Goal: Information Seeking & Learning: Understand process/instructions

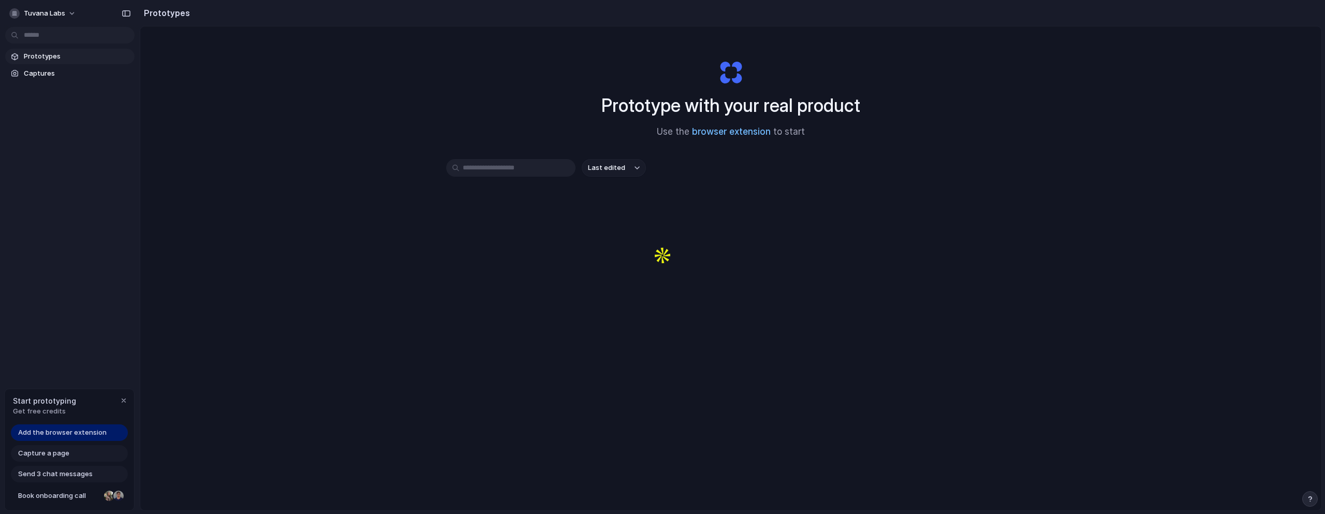
click at [727, 131] on link "browser extension" at bounding box center [731, 131] width 79 height 10
click at [50, 76] on span "Captures" at bounding box center [77, 73] width 107 height 10
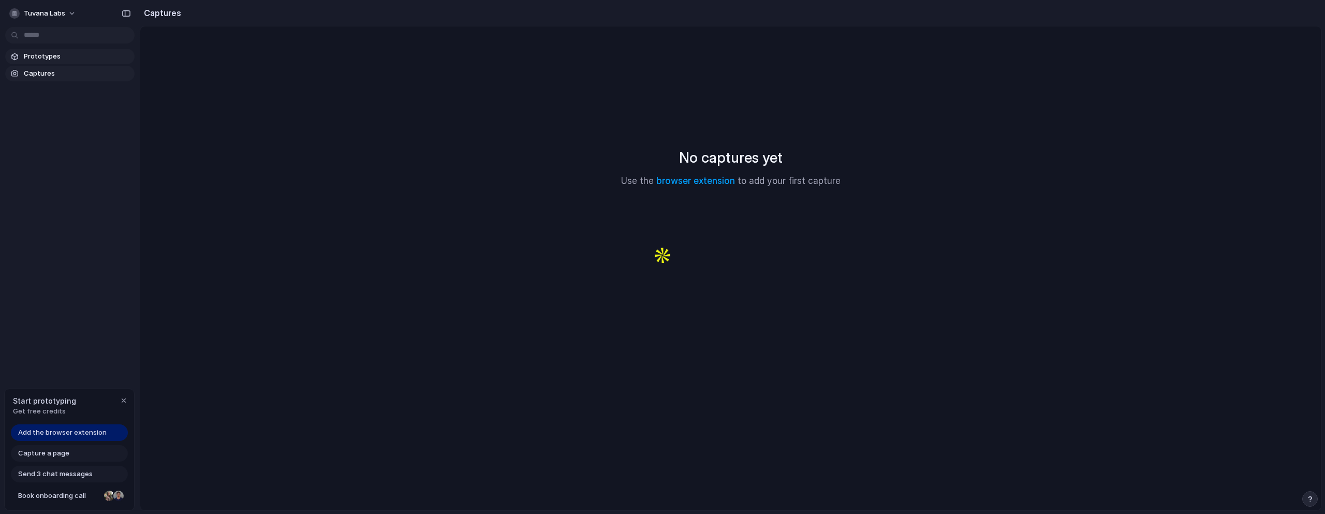
click at [79, 52] on span "Prototypes" at bounding box center [77, 56] width 107 height 10
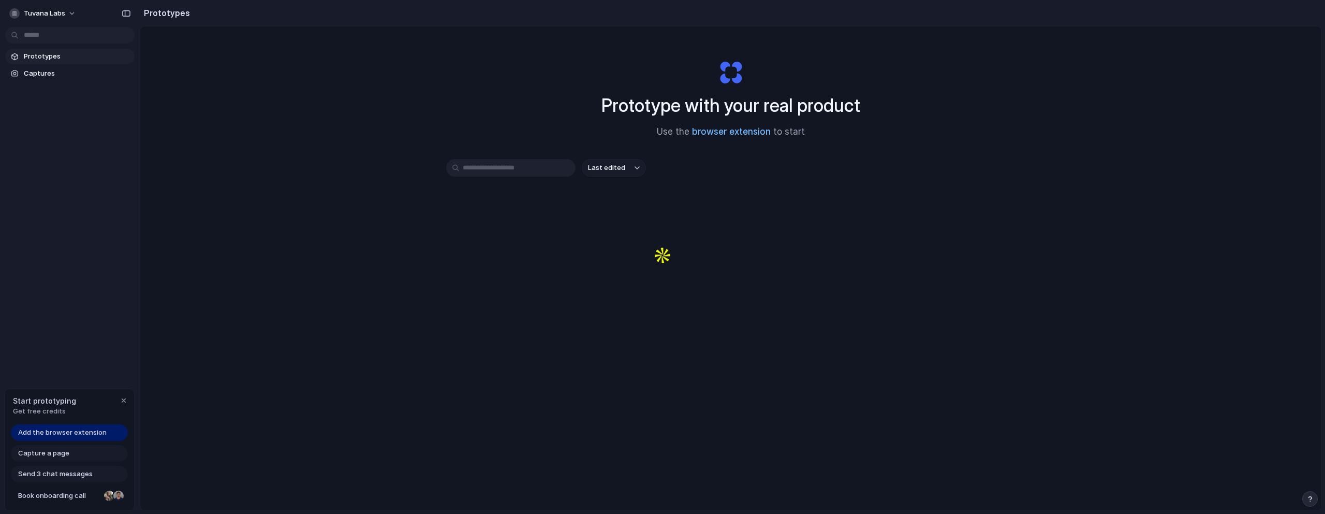
click at [743, 134] on link "browser extension" at bounding box center [731, 131] width 79 height 10
click at [1086, 70] on div "Prototype with your real product Use the browser extension to start Last edited" at bounding box center [730, 295] width 1181 height 538
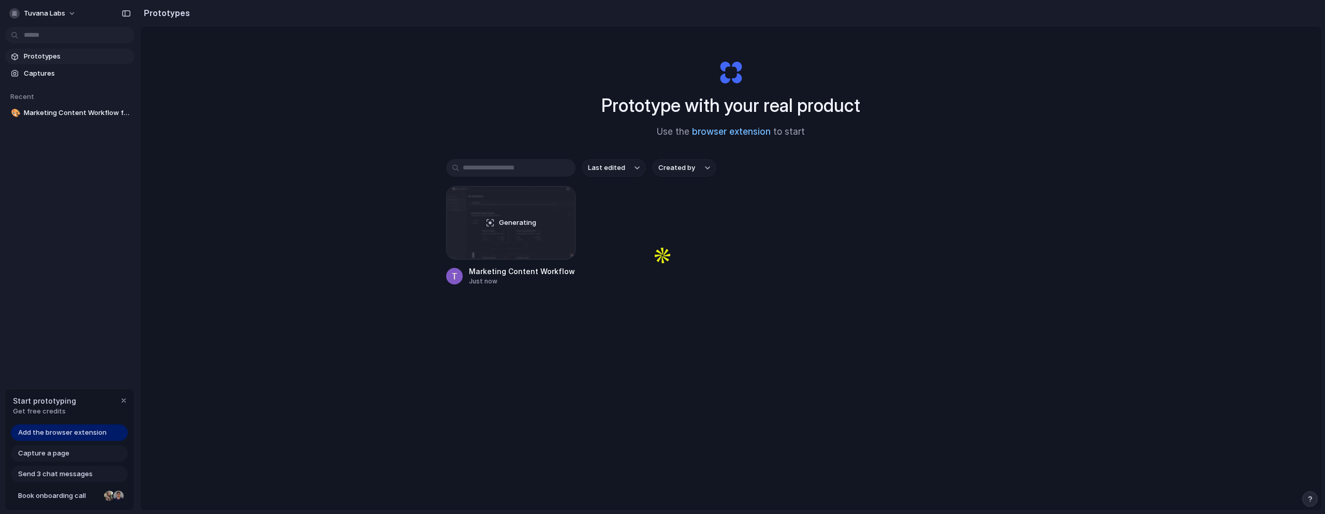
click at [745, 130] on link "browser extension" at bounding box center [731, 131] width 79 height 10
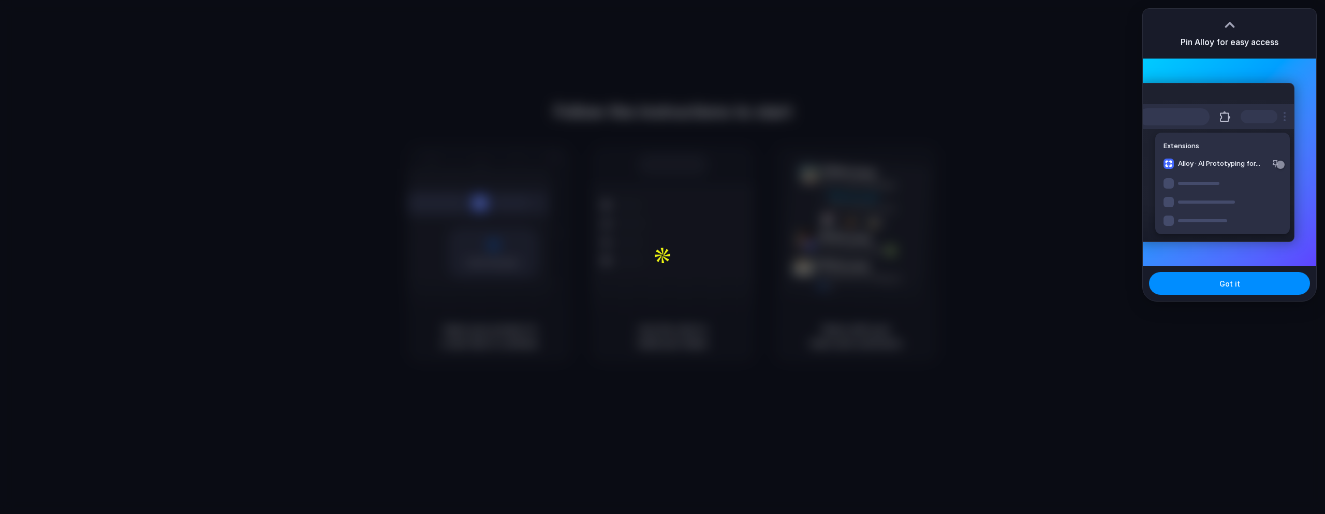
click at [1239, 299] on div "Got it" at bounding box center [1229, 283] width 173 height 35
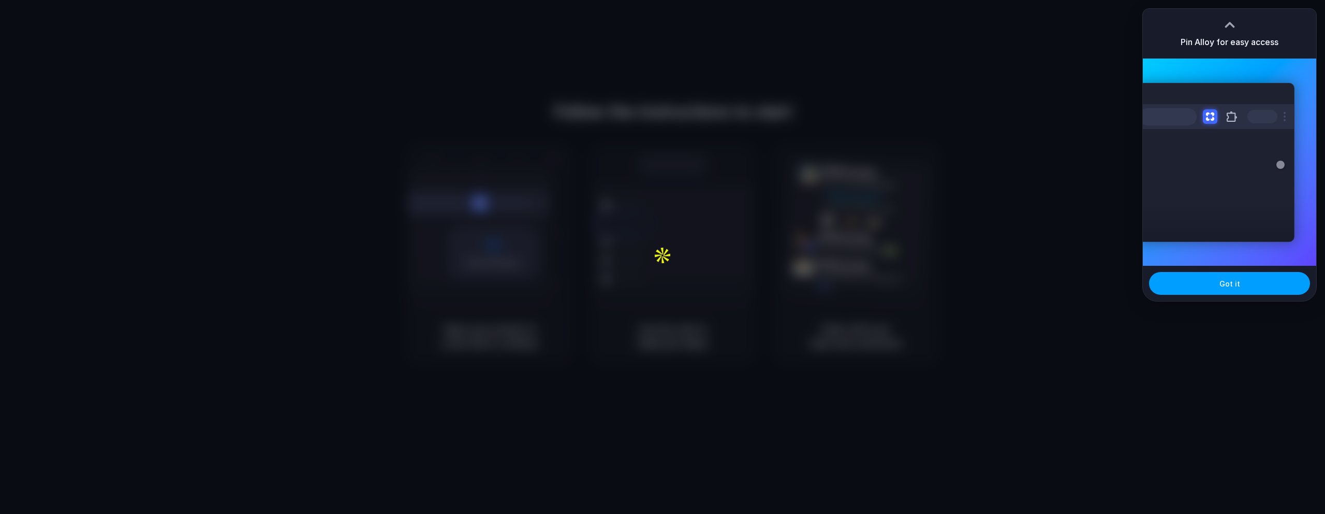
click at [1219, 288] on button "Got it" at bounding box center [1229, 283] width 161 height 23
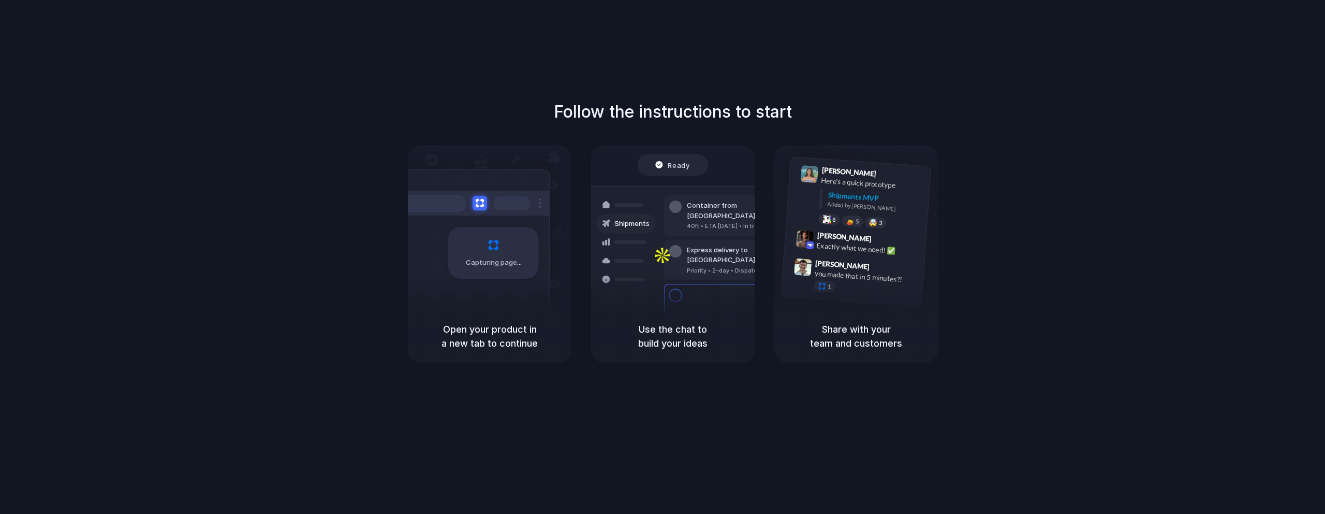
click at [979, 47] on div "Follow the instructions to start Capturing page Open your product in a new tab …" at bounding box center [673, 267] width 1346 height 534
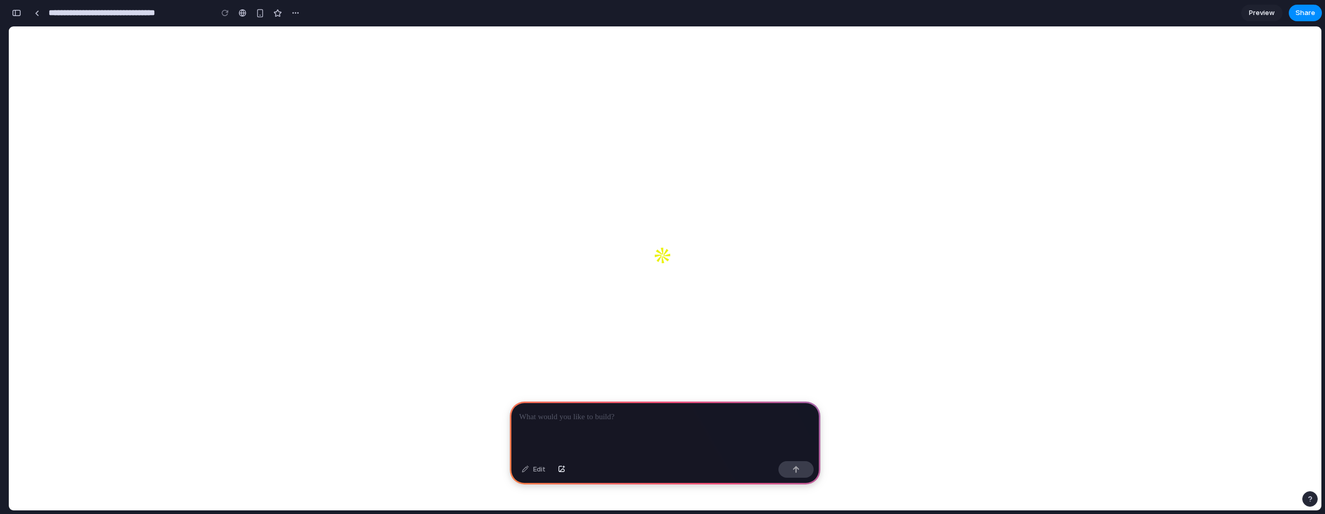
drag, startPoint x: 752, startPoint y: 331, endPoint x: 815, endPoint y: 328, distance: 63.8
click at [580, 424] on div at bounding box center [665, 428] width 311 height 55
click at [799, 471] on div "button" at bounding box center [796, 468] width 7 height 7
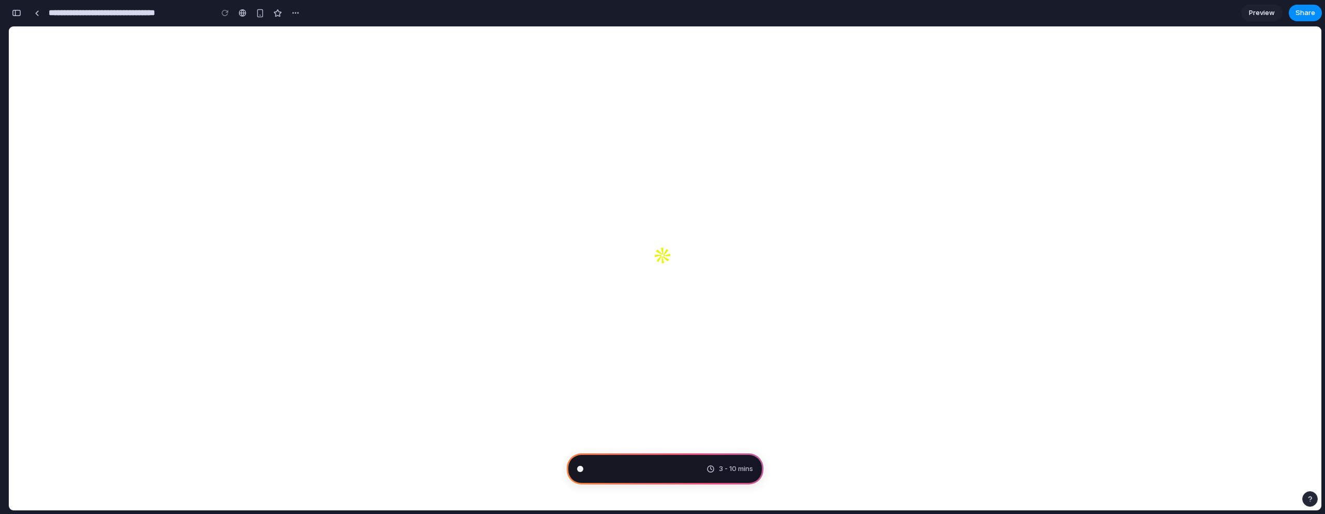
type input "**********"
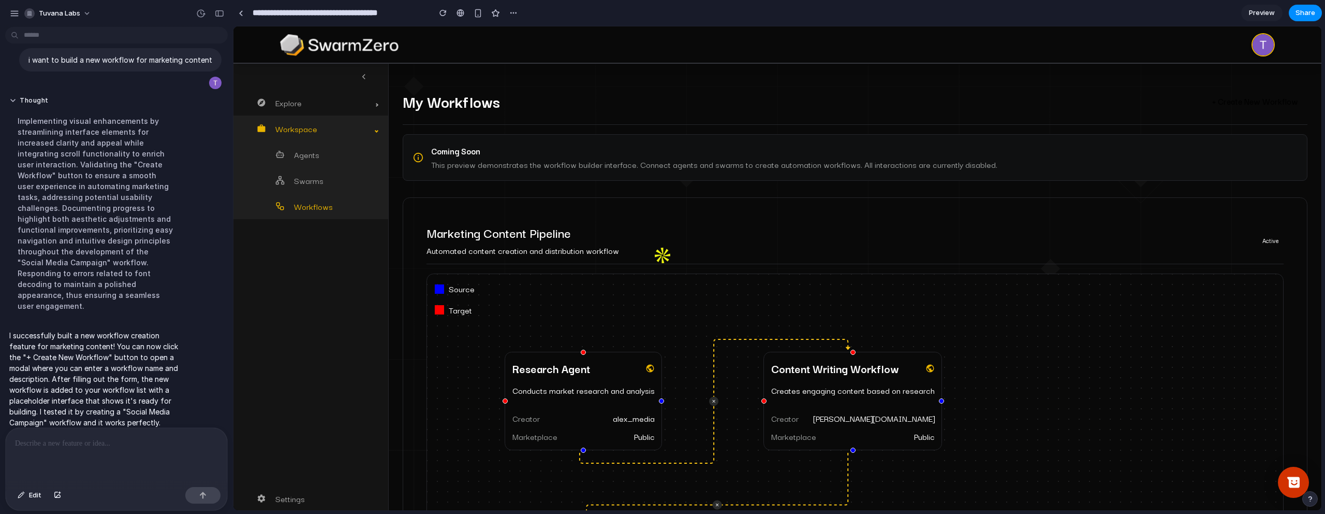
click at [312, 317] on div "Explore Marketplace Prompts Templates Workspace Agents Swarms Workflows Settings" at bounding box center [310, 287] width 155 height 447
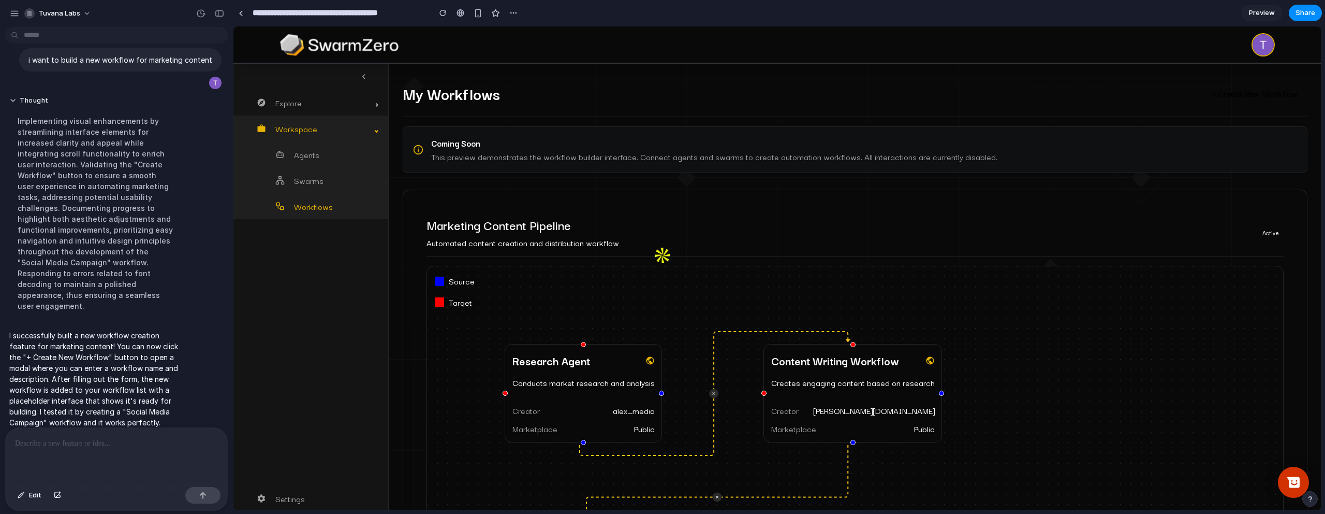
scroll to position [92, 0]
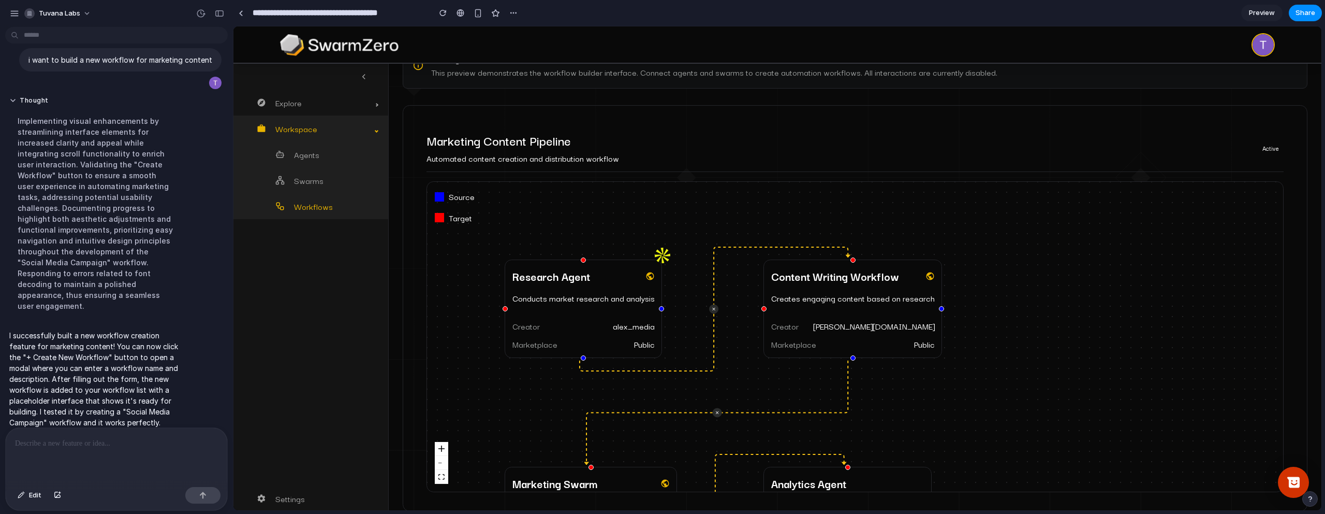
drag, startPoint x: 802, startPoint y: 207, endPoint x: 949, endPoint y: 187, distance: 147.8
click at [949, 187] on div "Research Agent Conducts market research and analysis Creator alex_media Marketp…" at bounding box center [855, 337] width 856 height 310
click at [440, 478] on icon "button" at bounding box center [441, 477] width 6 height 6
click at [1260, 11] on span "Preview" at bounding box center [1262, 13] width 26 height 10
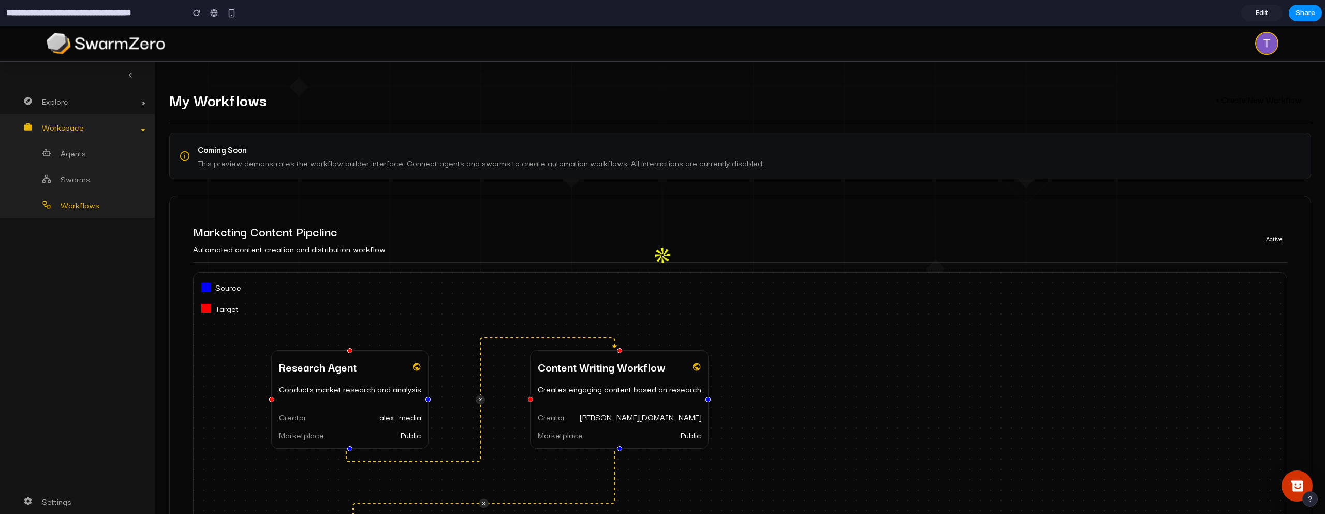
click at [1250, 103] on button "+ Create New Workflow" at bounding box center [1259, 99] width 105 height 23
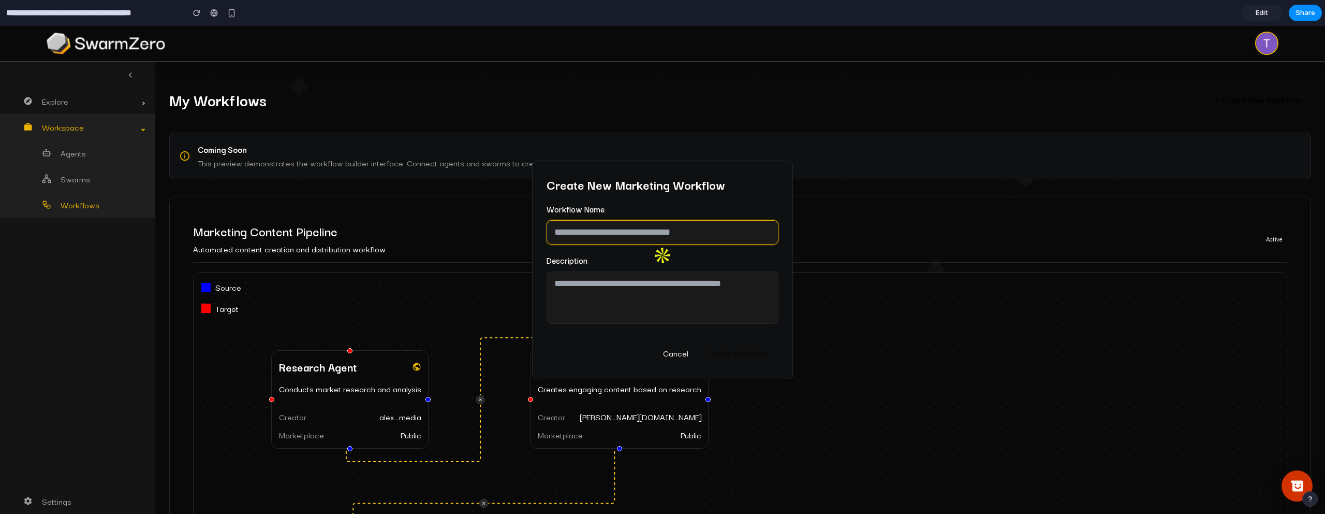
click at [708, 229] on input "text" at bounding box center [663, 232] width 232 height 24
type input "****"
click at [607, 303] on textarea at bounding box center [663, 297] width 232 height 52
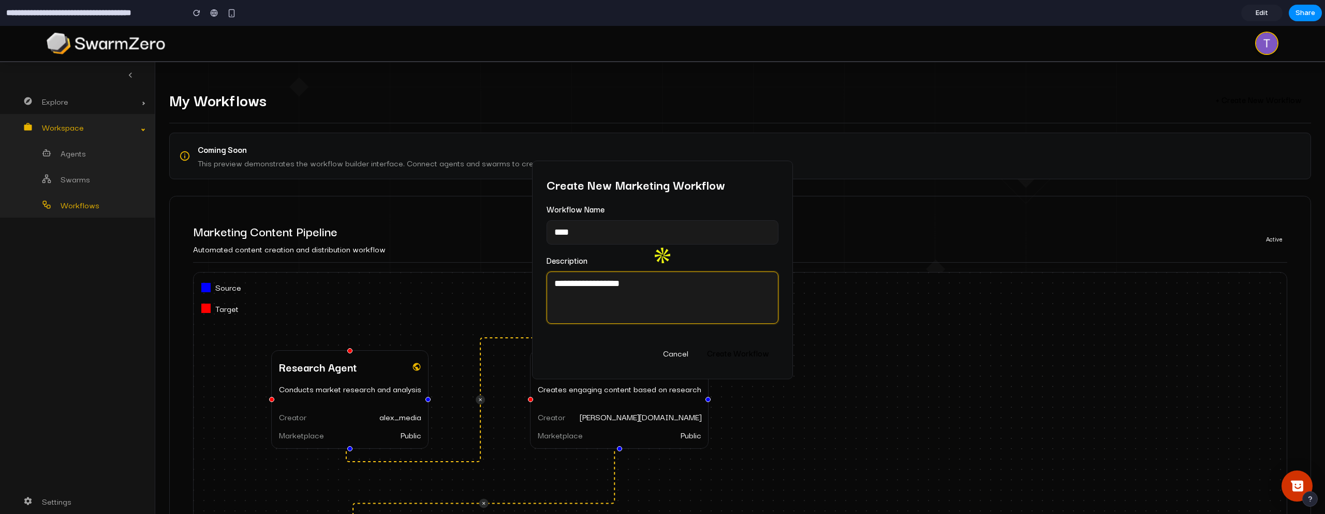
type textarea "**********"
click at [745, 354] on button "Create Workflow" at bounding box center [738, 352] width 81 height 23
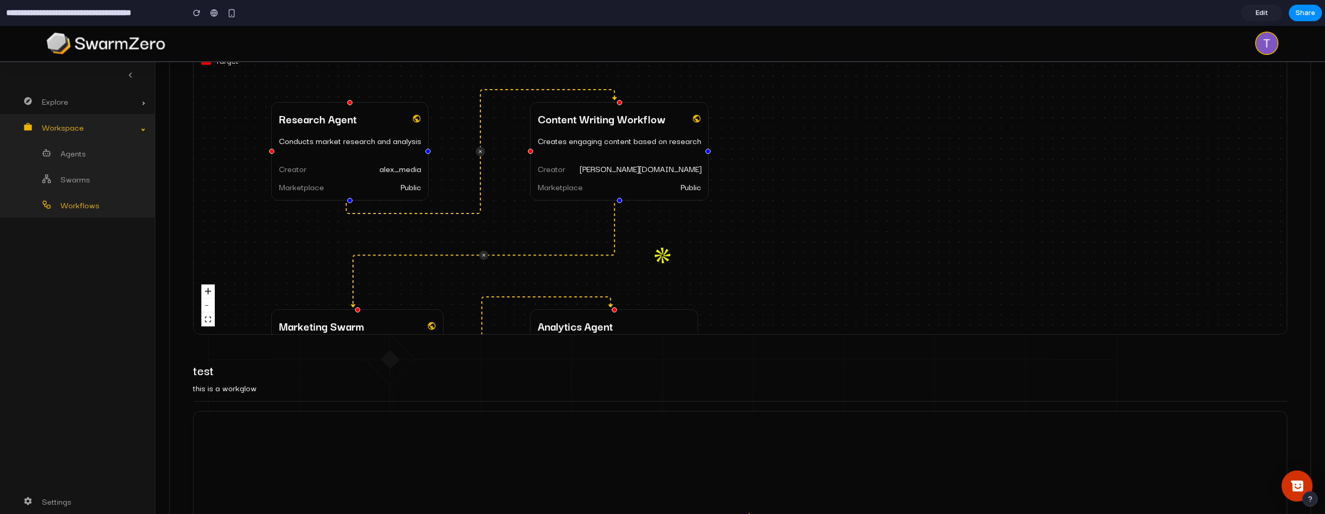
scroll to position [475, 0]
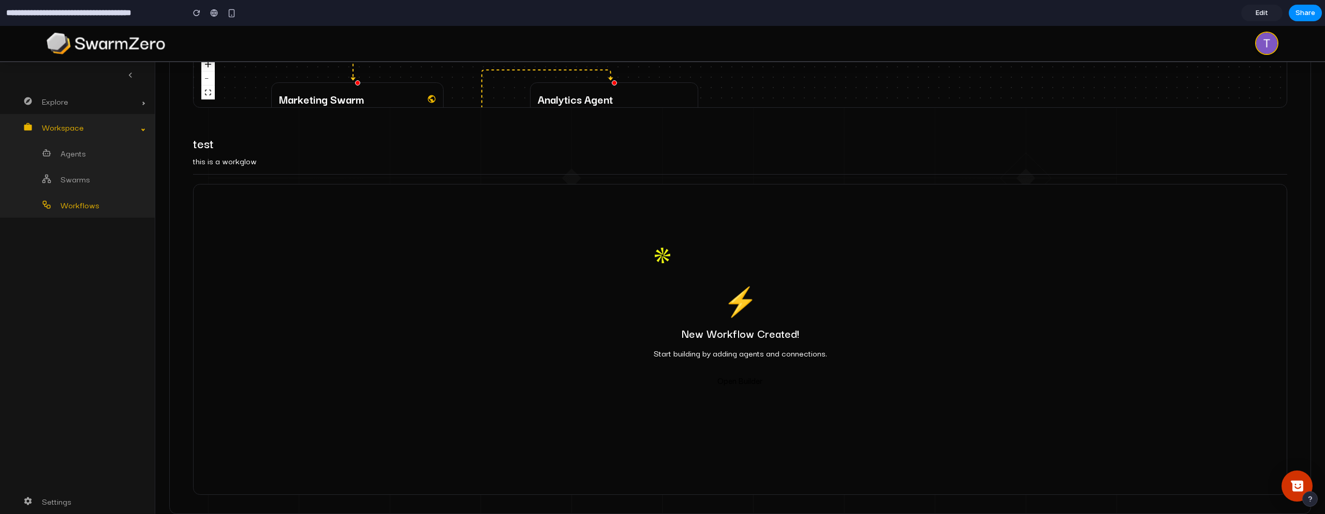
click at [744, 378] on button "Open Builder" at bounding box center [740, 380] width 64 height 23
click at [734, 378] on button "Open Builder" at bounding box center [740, 380] width 64 height 23
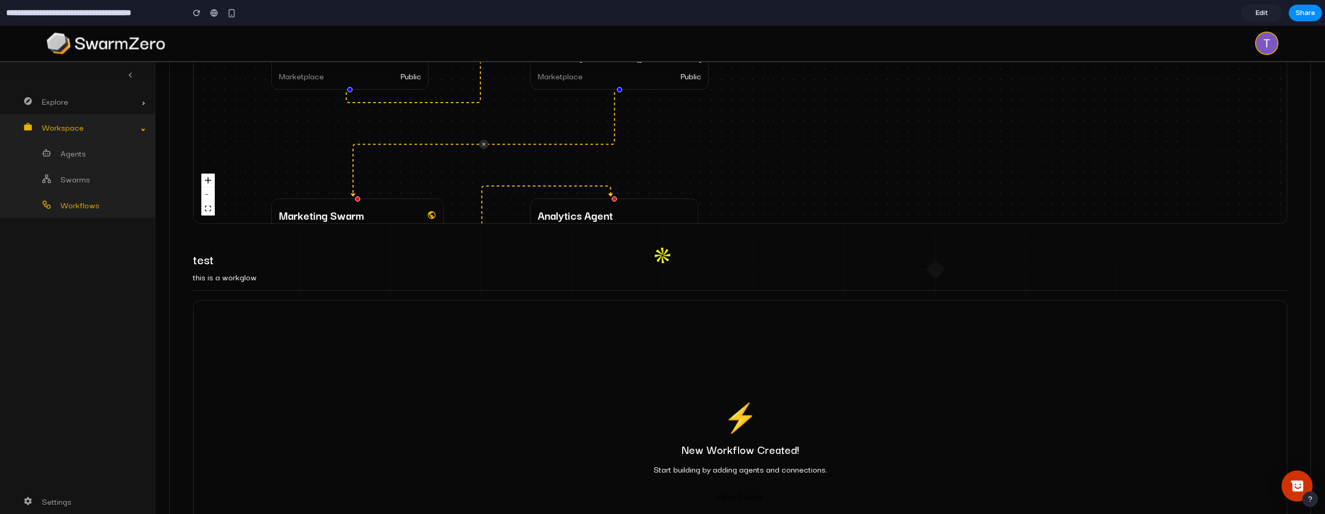
scroll to position [0, 0]
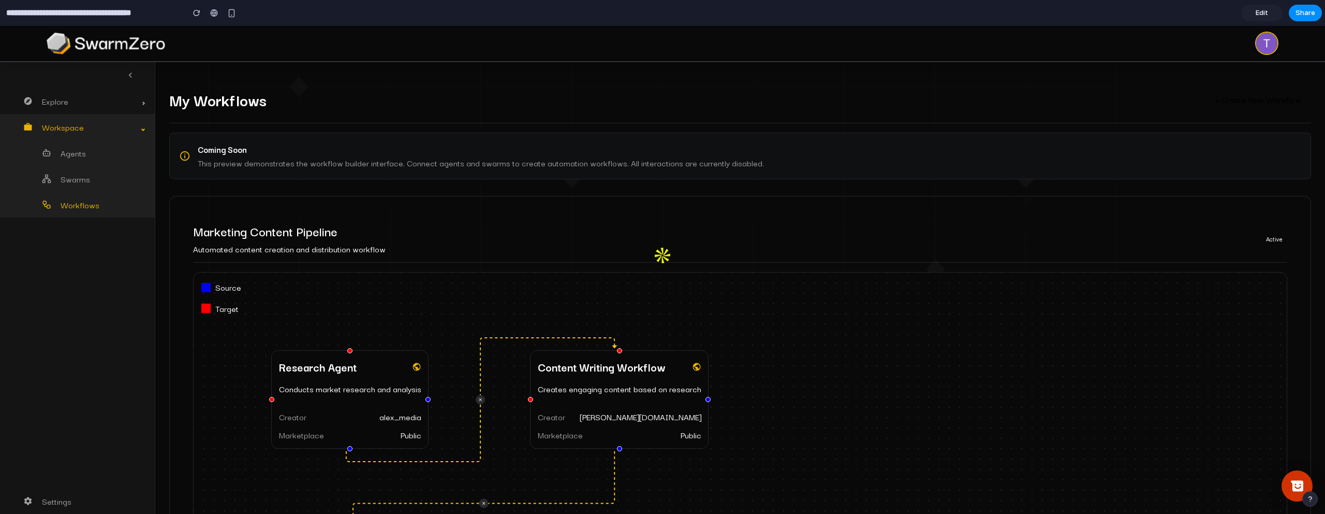
click at [1245, 99] on button "+ Create New Workflow" at bounding box center [1259, 99] width 105 height 23
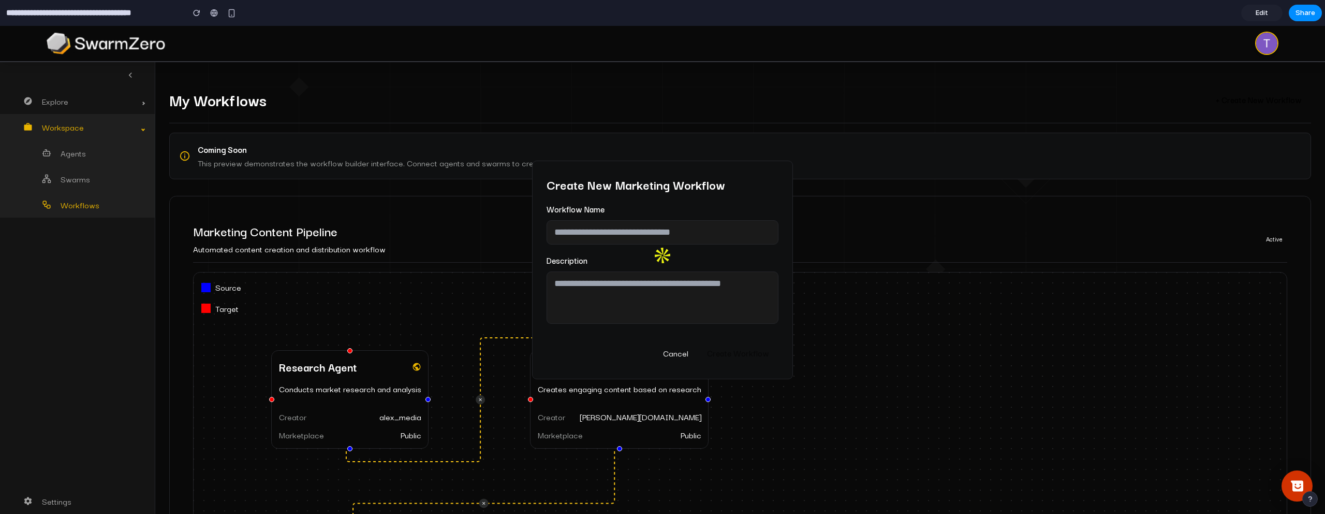
click at [1135, 115] on div "Create New Marketing Workflow Workflow Name Description Cancel Create Workflow" at bounding box center [662, 270] width 1325 height 488
drag, startPoint x: 668, startPoint y: 356, endPoint x: 695, endPoint y: 344, distance: 29.4
click at [669, 356] on button "Cancel" at bounding box center [676, 352] width 44 height 23
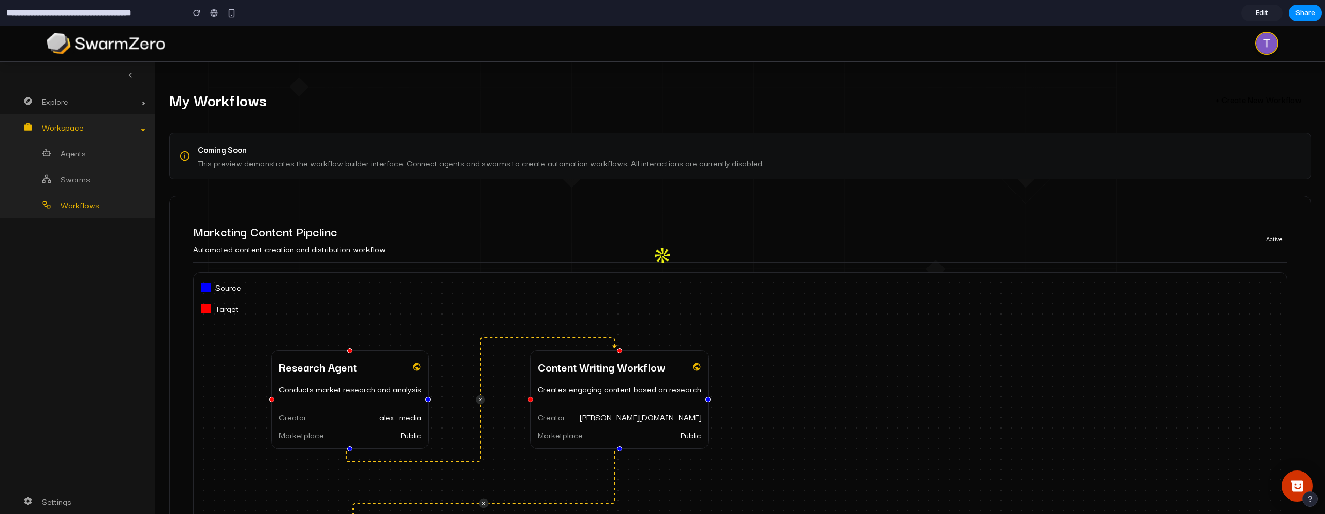
scroll to position [475, 0]
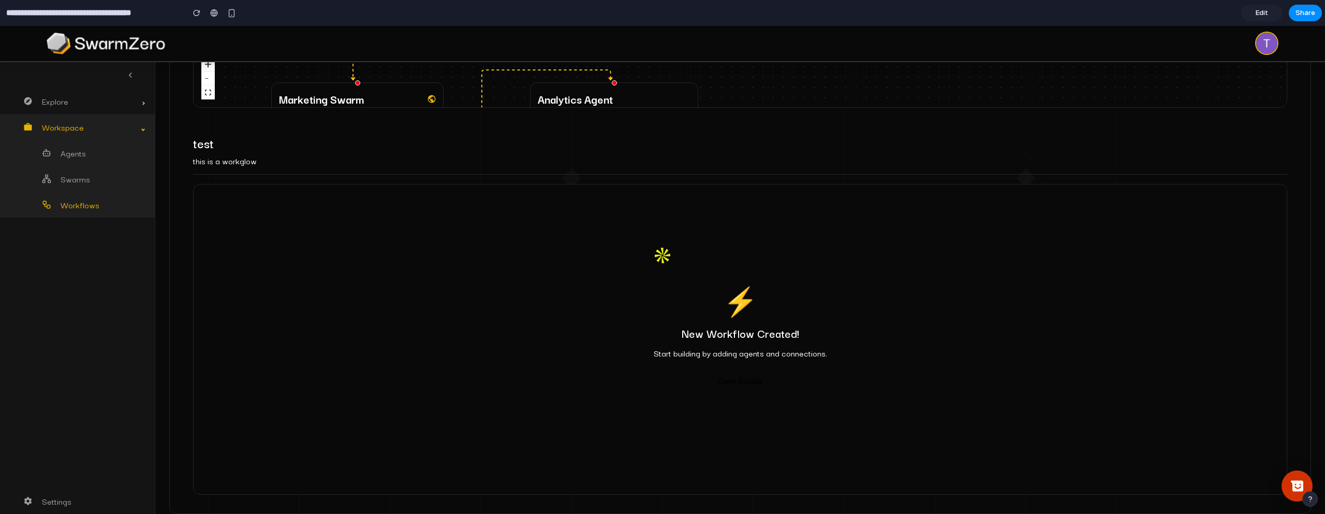
click at [744, 377] on button "Open Builder" at bounding box center [740, 380] width 64 height 23
click at [1262, 12] on span "Edit" at bounding box center [1262, 13] width 12 height 10
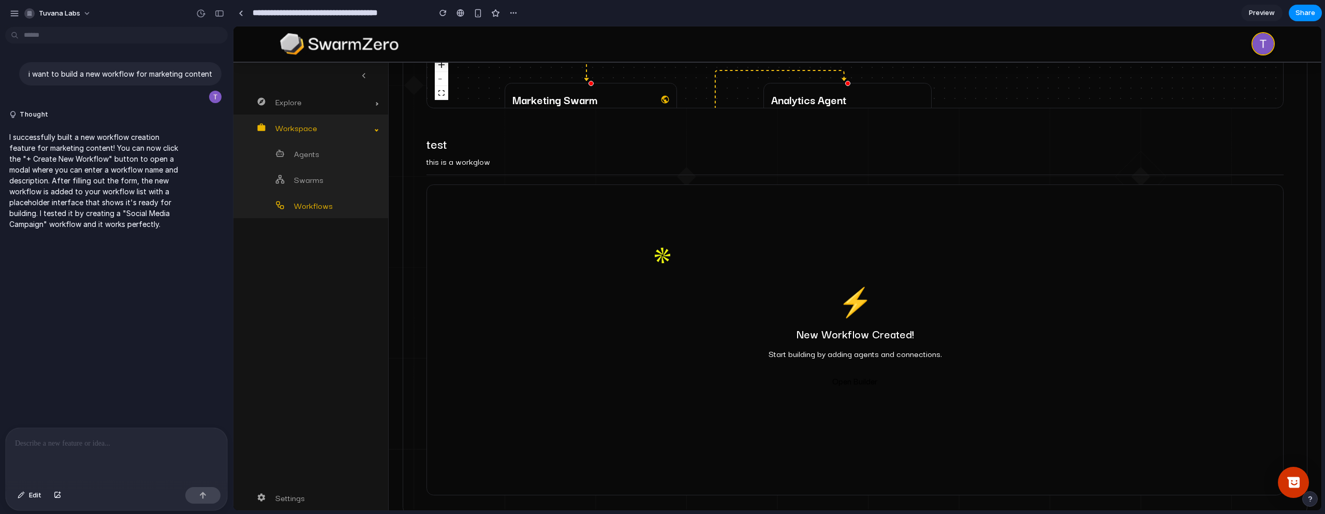
click at [324, 300] on div "Explore Marketplace Prompts Templates Workspace Agents Swarms Workflows Settings" at bounding box center [310, 286] width 155 height 447
click at [851, 375] on button "Open Builder" at bounding box center [855, 376] width 64 height 23
click at [375, 105] on span at bounding box center [376, 102] width 3 height 14
click at [377, 103] on span at bounding box center [377, 103] width 4 height 4
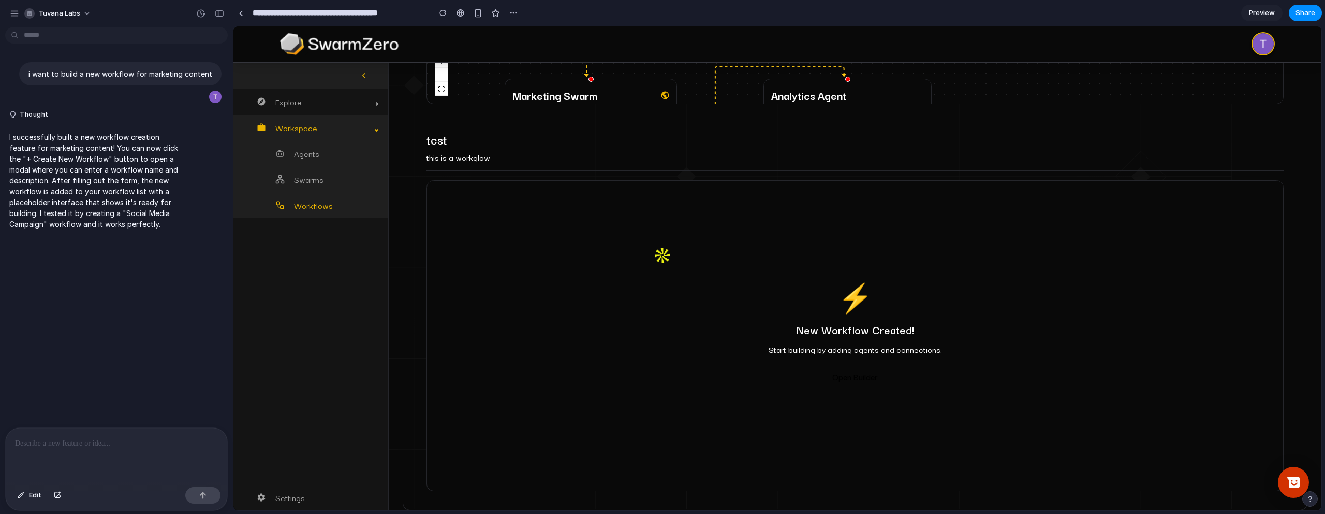
click at [364, 72] on icon at bounding box center [363, 75] width 9 height 9
click at [311, 184] on span "Swarms" at bounding box center [336, 179] width 84 height 14
